Goal: Task Accomplishment & Management: Complete application form

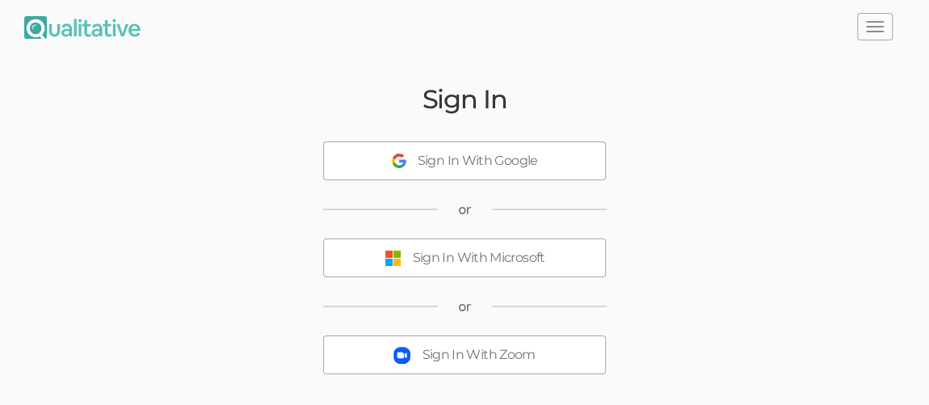
click at [534, 253] on div "Sign In With Microsoft" at bounding box center [479, 258] width 132 height 19
click at [526, 259] on div "Sign In With Microsoft" at bounding box center [479, 258] width 132 height 19
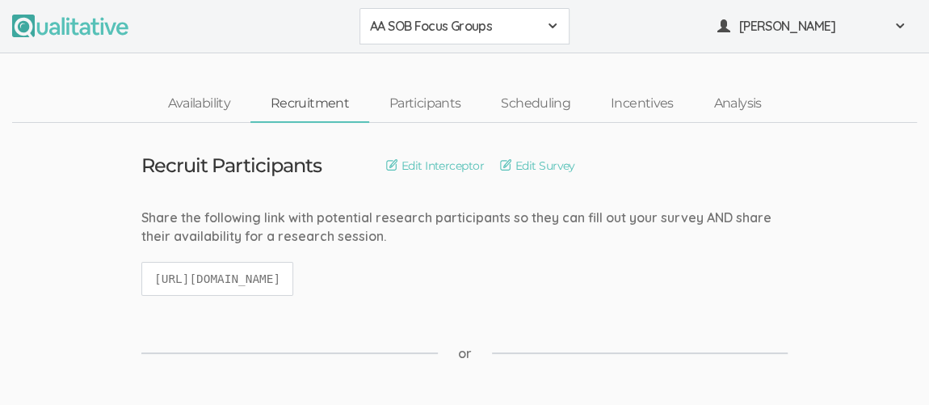
click at [526, 27] on span "AA SOB Focus Groups" at bounding box center [454, 26] width 168 height 19
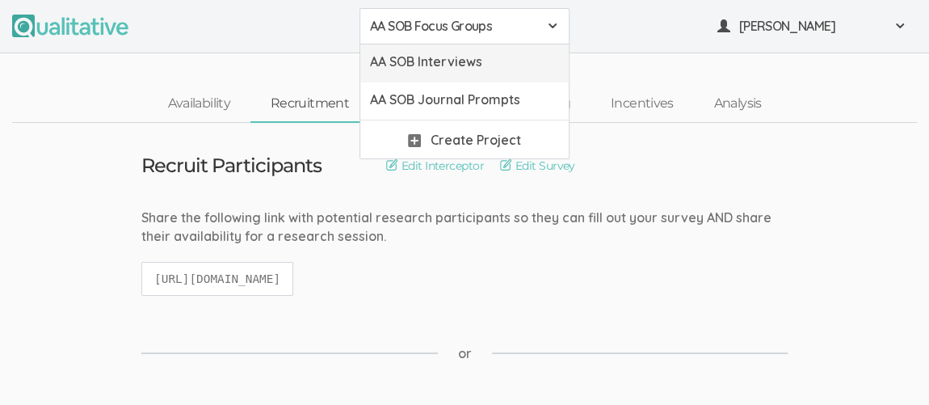
click at [480, 64] on span "AA SOB Interviews" at bounding box center [464, 61] width 189 height 19
